Goal: Transaction & Acquisition: Purchase product/service

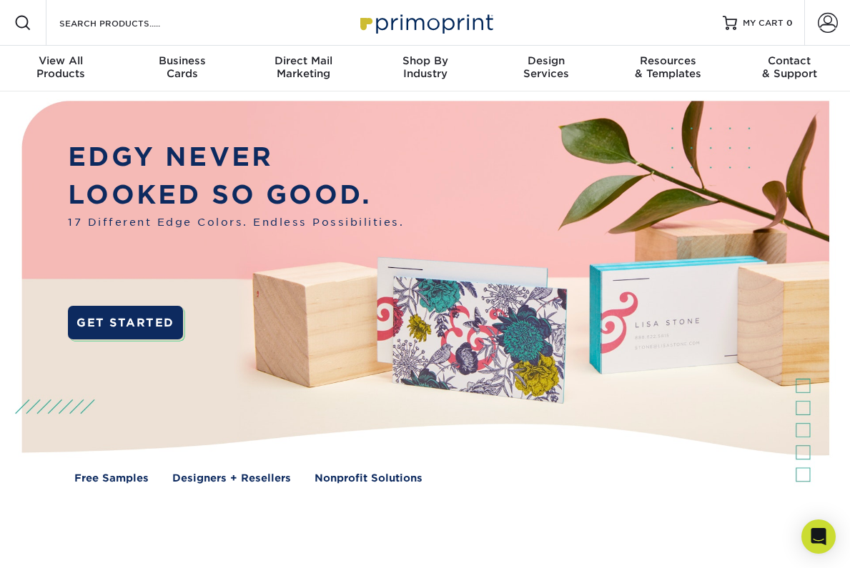
click at [125, 11] on div "Search Products" at bounding box center [121, 23] width 151 height 46
click at [125, 16] on input "Search Products" at bounding box center [127, 22] width 139 height 17
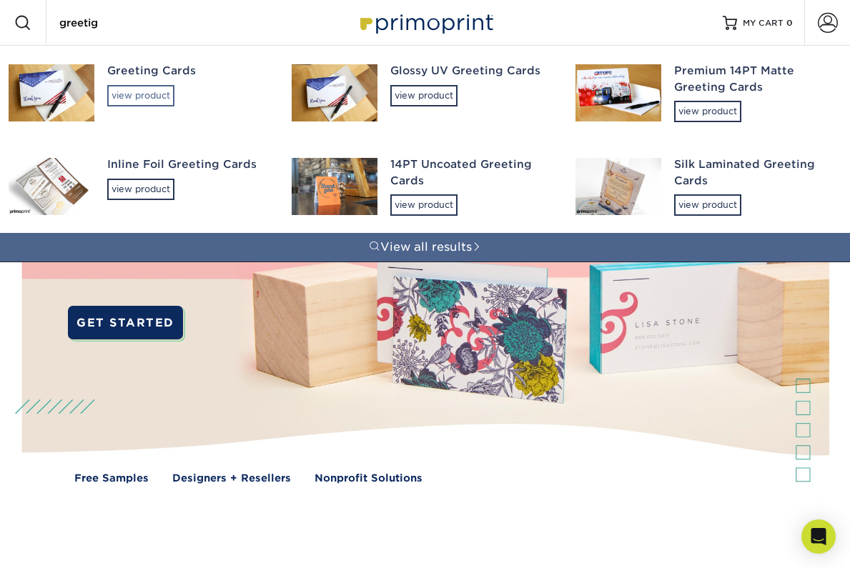
type input "greetig"
click at [144, 100] on div "view product" at bounding box center [140, 95] width 67 height 21
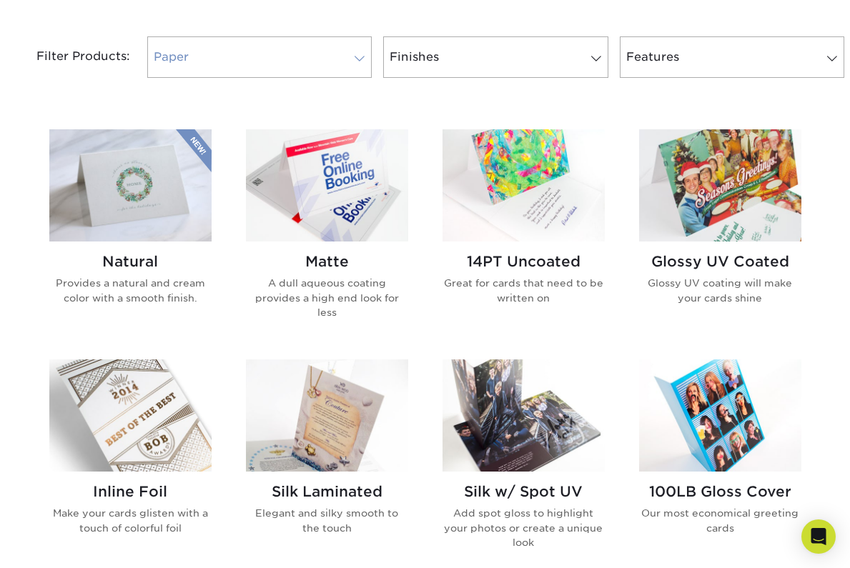
scroll to position [596, 0]
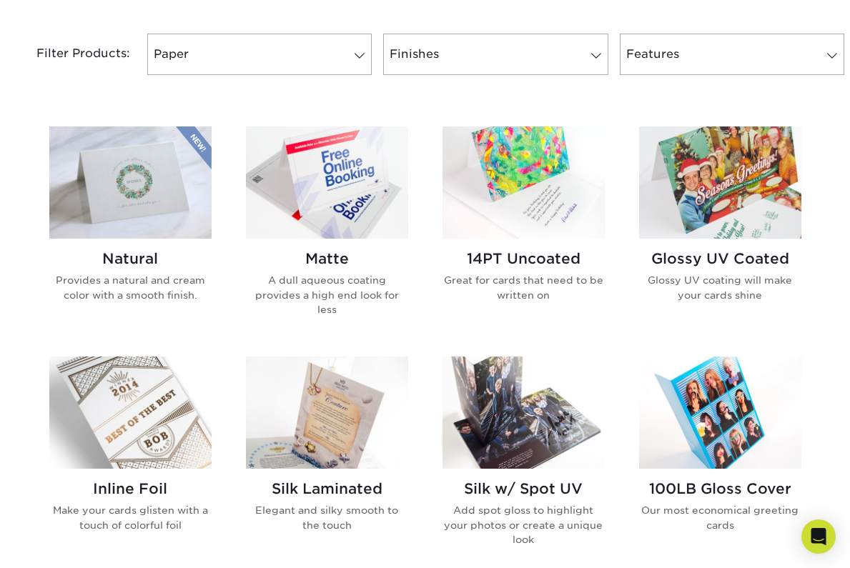
click at [565, 186] on img at bounding box center [524, 183] width 162 height 112
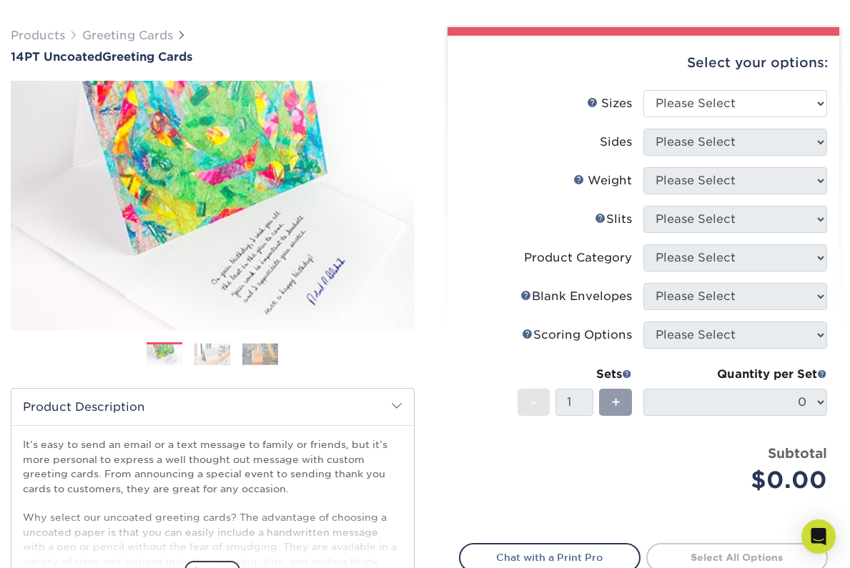
scroll to position [101, 0]
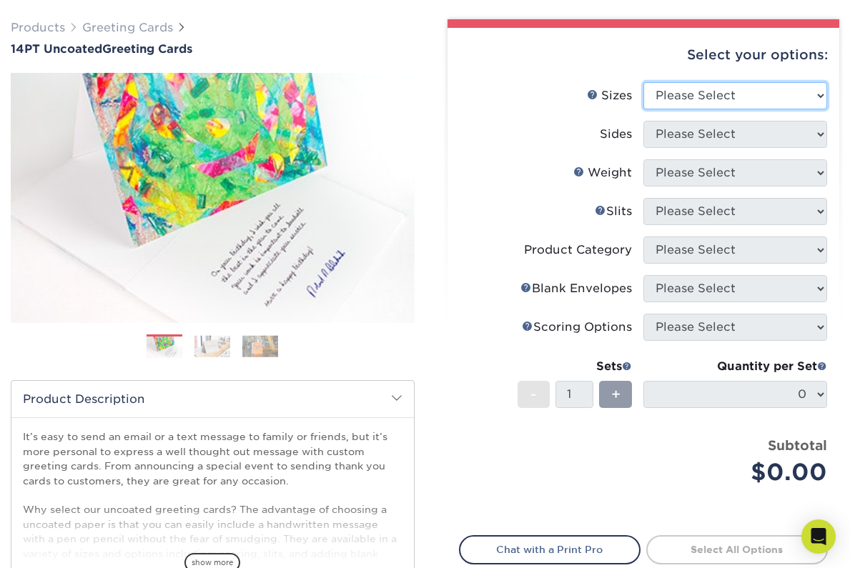
select select "7.00x10.00"
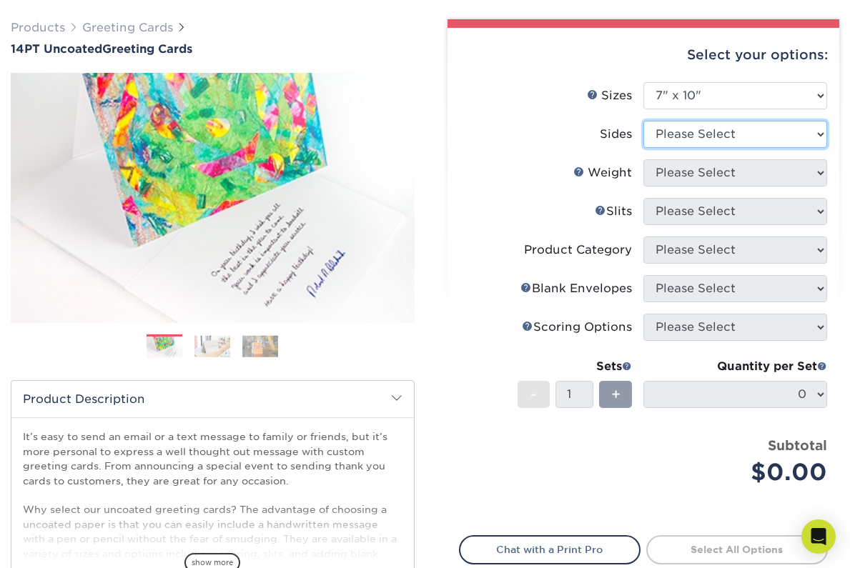
select select "32d3c223-f82c-492b-b915-ba065a00862f"
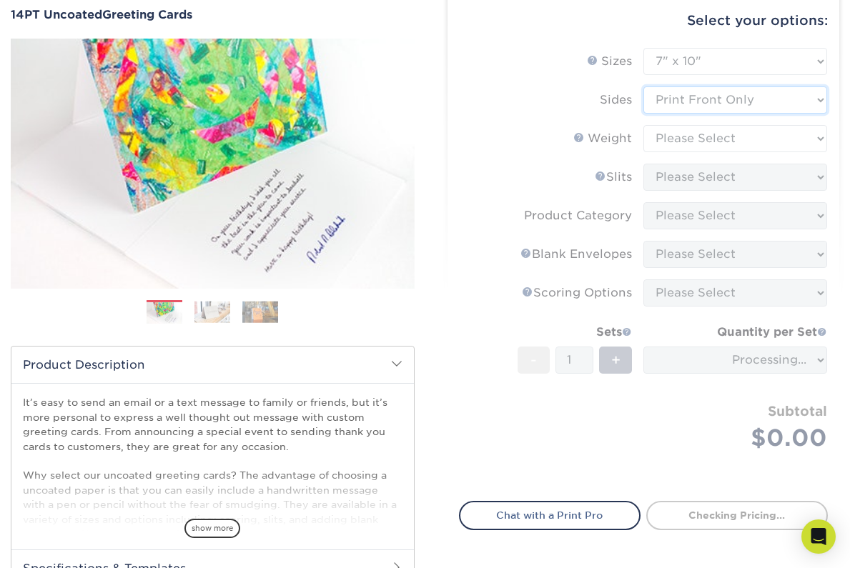
scroll to position [149, 0]
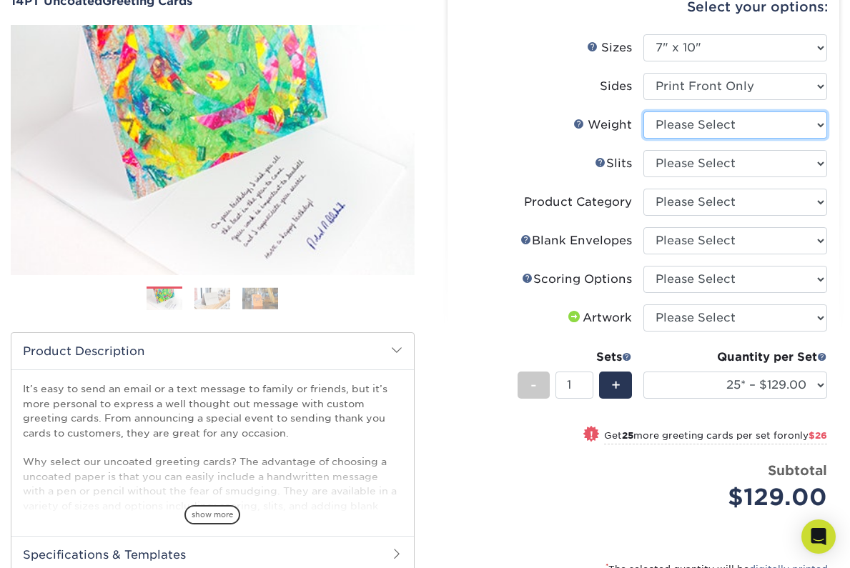
select select "14PT Uncoated"
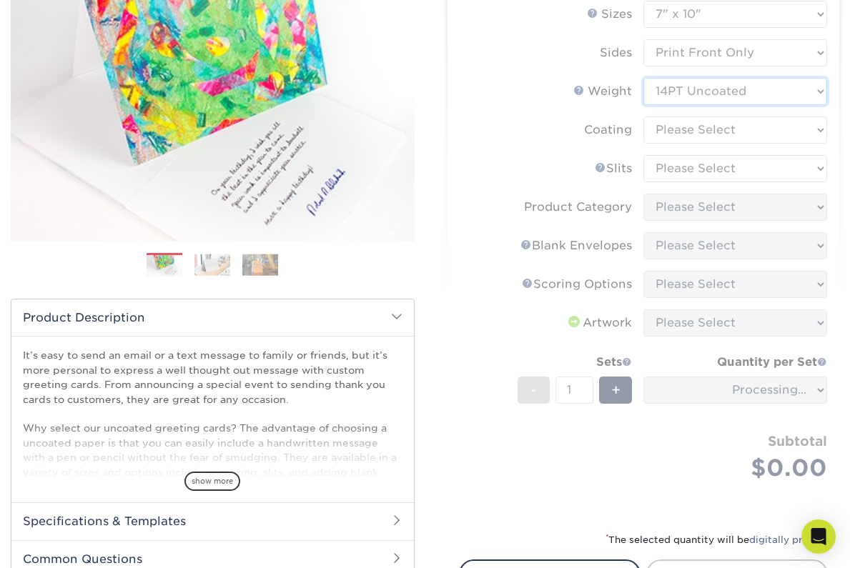
scroll to position [183, 0]
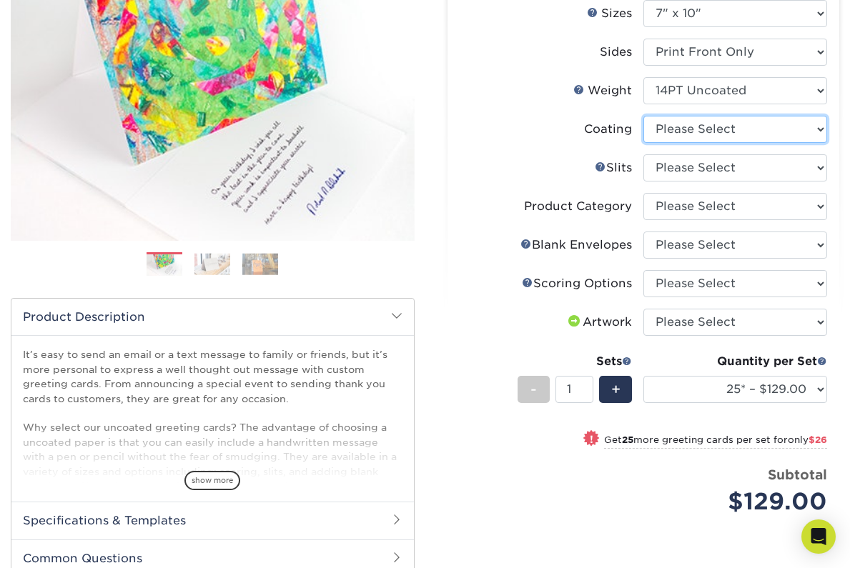
select select "3e7618de-abca-4bda-9f97-8b9129e913d8"
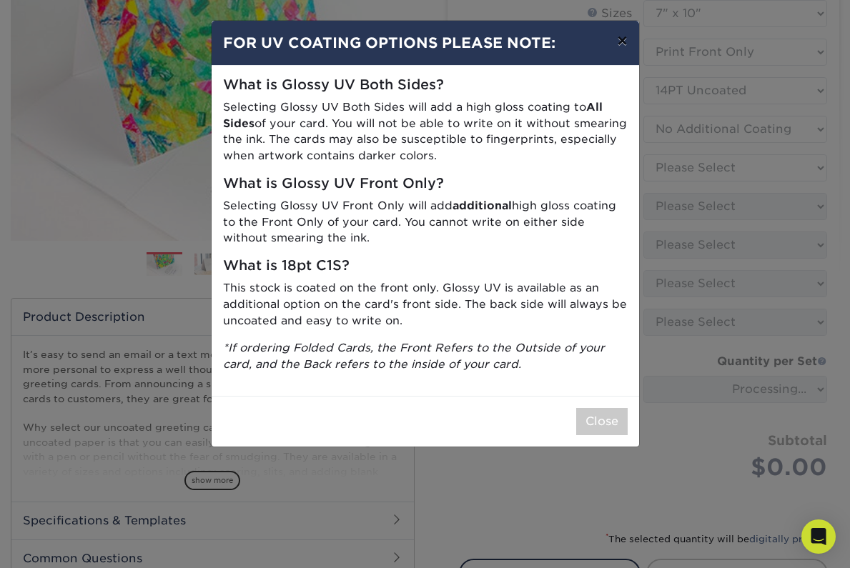
click at [621, 47] on button "×" at bounding box center [622, 41] width 33 height 40
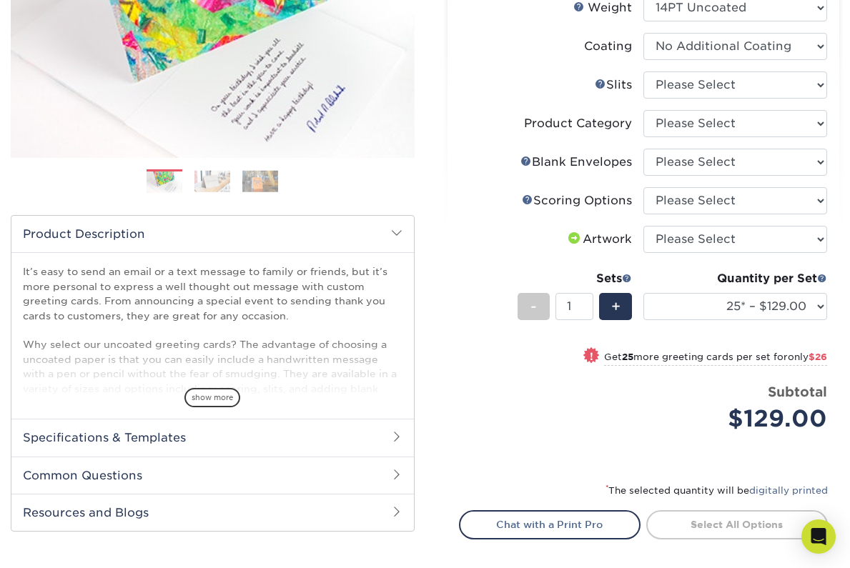
scroll to position [267, 0]
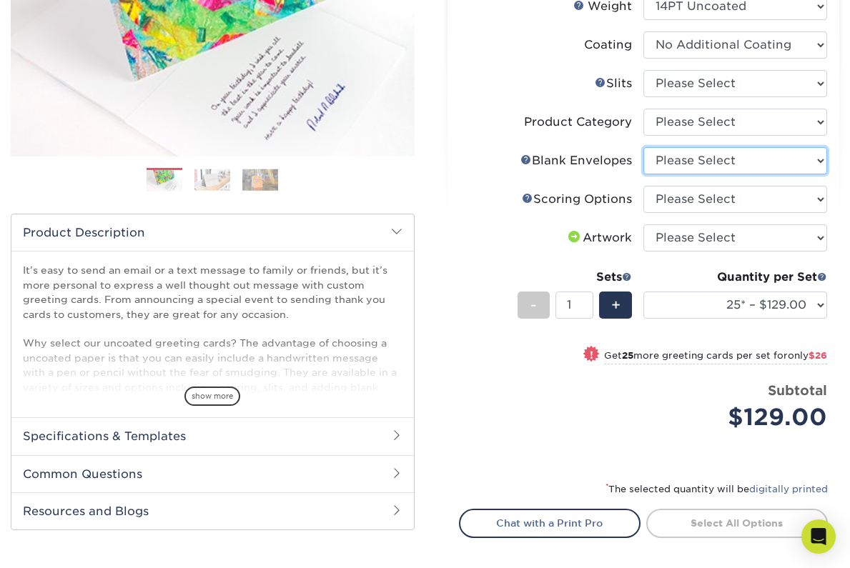
select select "81bf4180-54cc-44bf-b773-172a2f186536"
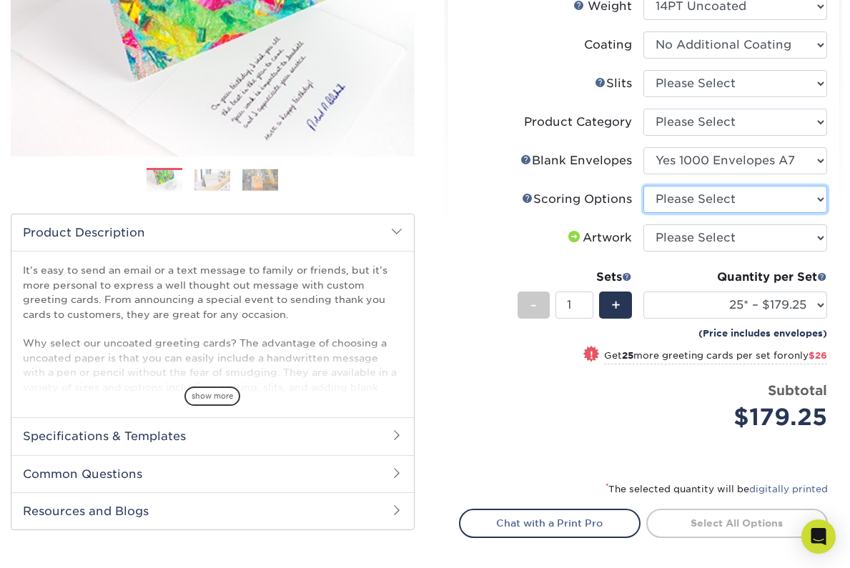
select select "b23166fa-223a-4016-b2d3-d3438452c7d9"
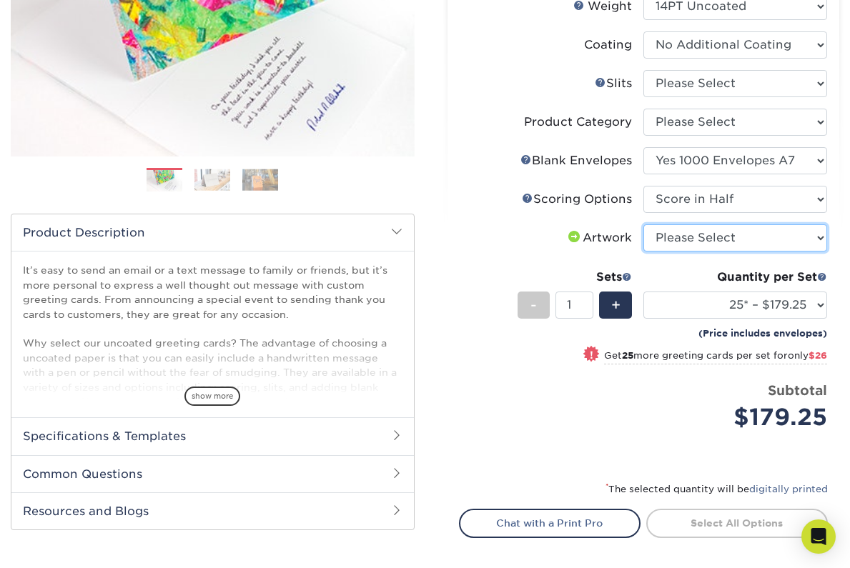
select select "upload"
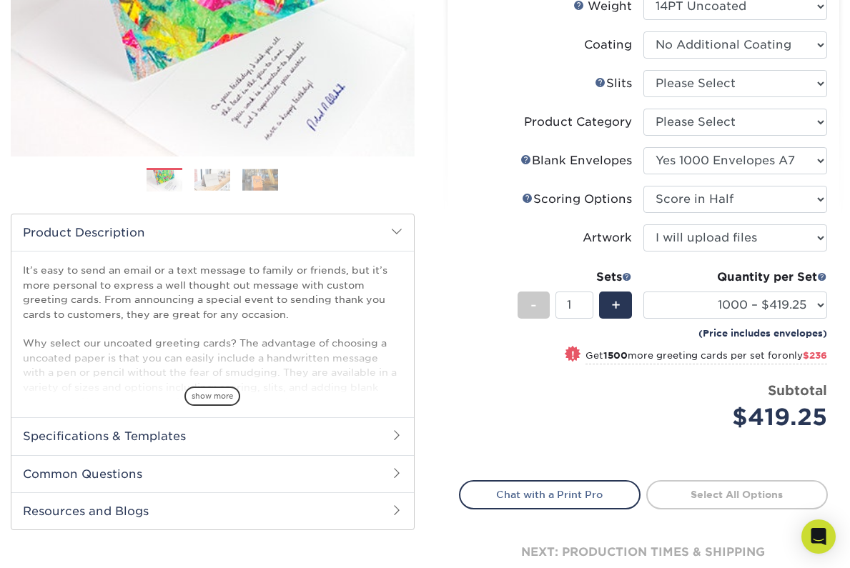
click at [502, 362] on div "! Get 1500 more greeting cards per set for only $236" at bounding box center [644, 364] width 368 height 34
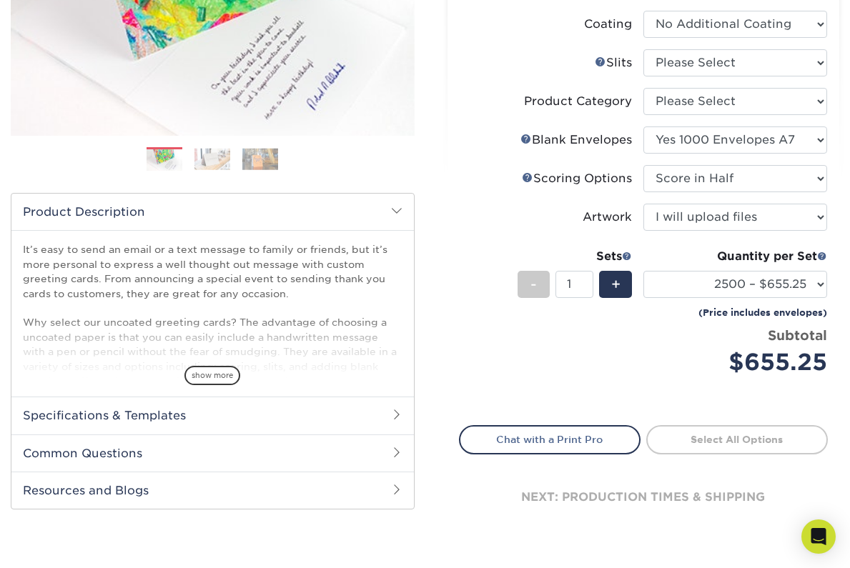
scroll to position [295, 0]
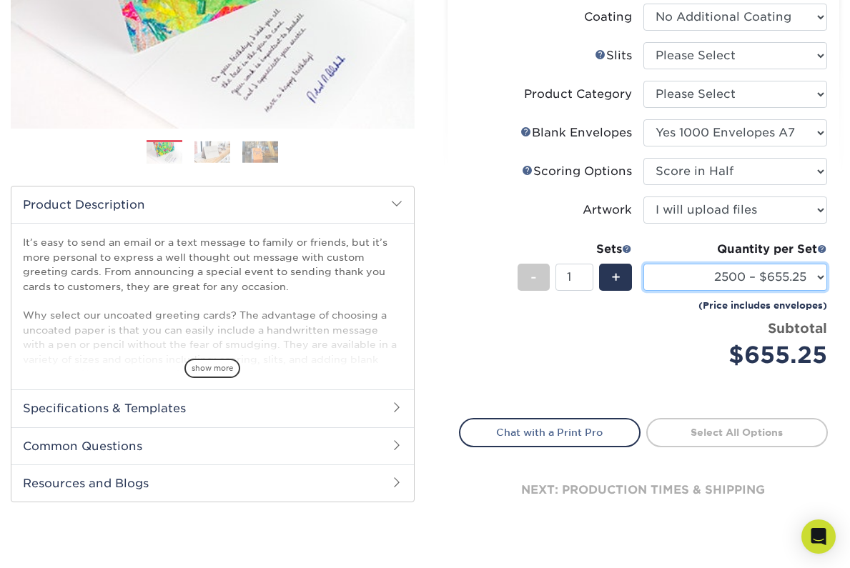
select select "1000 – $419.25"
